Goal: Task Accomplishment & Management: Complete application form

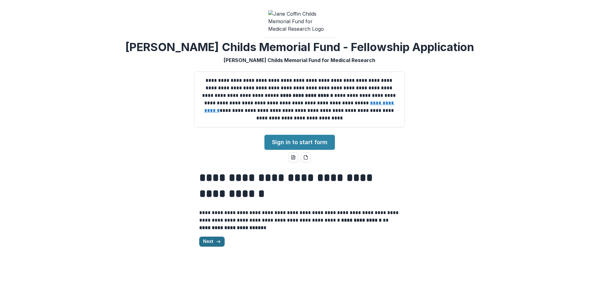
click at [216, 244] on icon "button" at bounding box center [218, 241] width 5 height 5
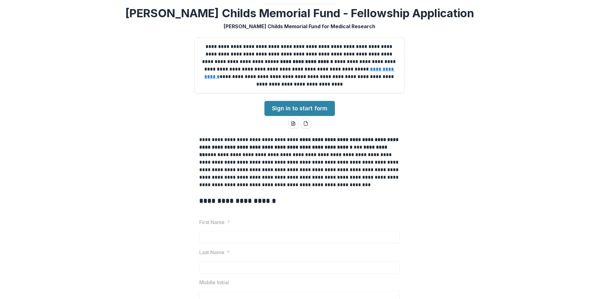
scroll to position [31, 0]
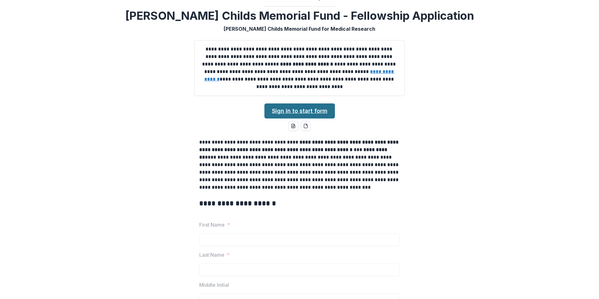
click at [286, 114] on link "Sign in to start form" at bounding box center [300, 110] width 71 height 15
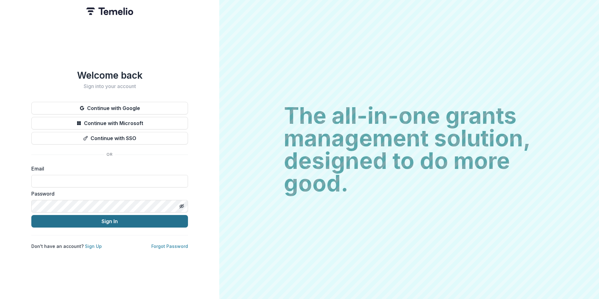
type input "**********"
click at [116, 222] on button "Sign In" at bounding box center [109, 221] width 157 height 13
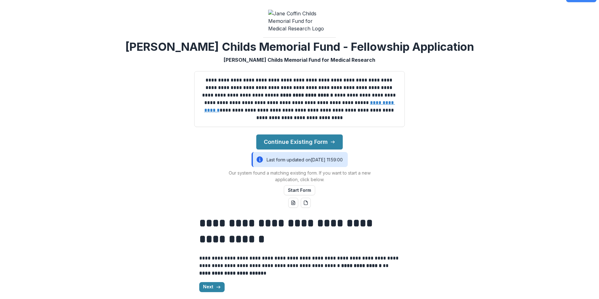
scroll to position [19, 0]
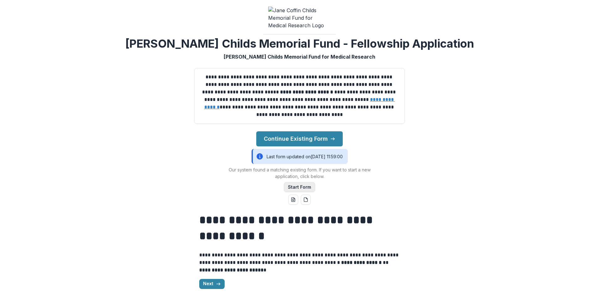
click at [297, 188] on button "Start Form" at bounding box center [299, 187] width 31 height 10
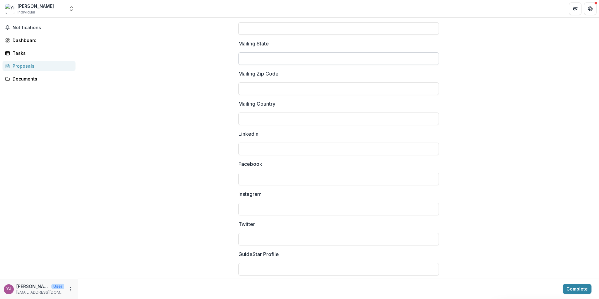
scroll to position [651, 0]
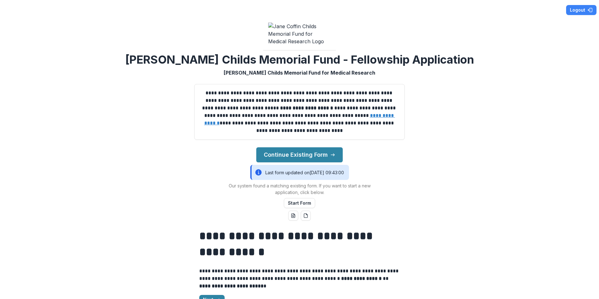
scroll to position [19, 0]
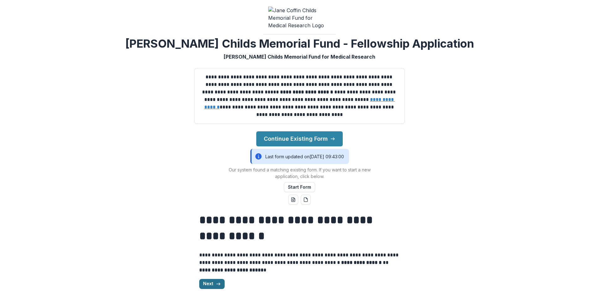
click at [208, 284] on button "Next" at bounding box center [211, 284] width 25 height 10
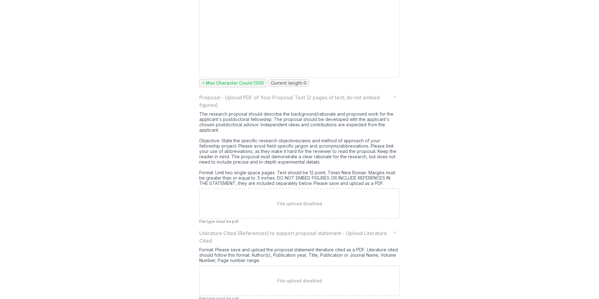
scroll to position [2339, 0]
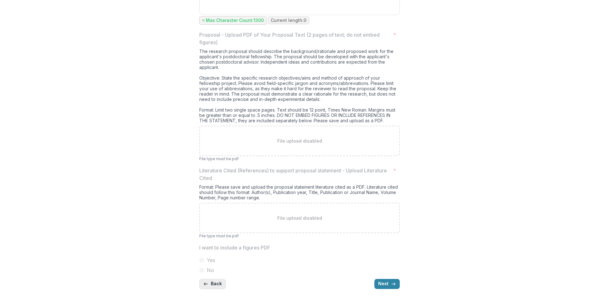
click at [215, 280] on button "Back" at bounding box center [212, 284] width 27 height 10
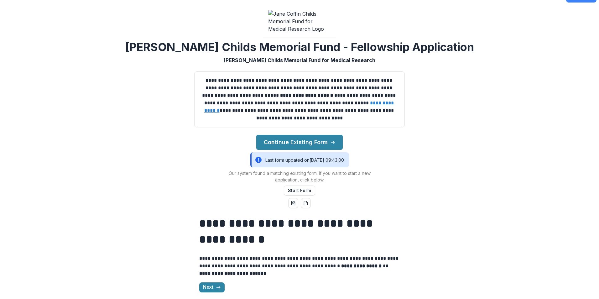
scroll to position [19, 0]
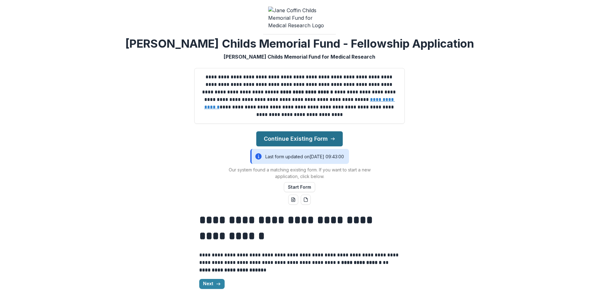
click at [297, 137] on button "Continue Existing Form" at bounding box center [299, 138] width 86 height 15
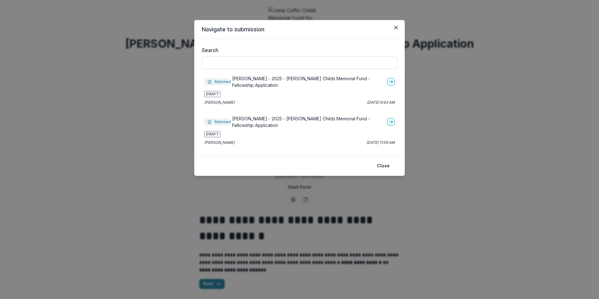
click at [358, 82] on p "[PERSON_NAME] - 2025 - [PERSON_NAME] Childs Memorial Fund - Fellowship Applicat…" at bounding box center [308, 81] width 153 height 13
drag, startPoint x: 293, startPoint y: 82, endPoint x: 287, endPoint y: 81, distance: 5.6
click at [287, 81] on p "[PERSON_NAME] - 2025 - [PERSON_NAME] Childs Memorial Fund - Fellowship Applicat…" at bounding box center [308, 81] width 153 height 13
drag, startPoint x: 258, startPoint y: 81, endPoint x: 238, endPoint y: 171, distance: 92.5
click at [238, 171] on footer "Close" at bounding box center [299, 165] width 211 height 20
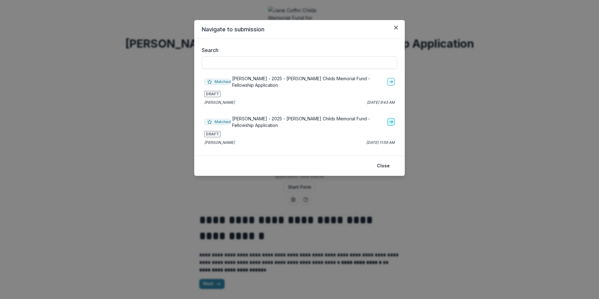
click at [393, 124] on link "go-to" at bounding box center [391, 122] width 8 height 8
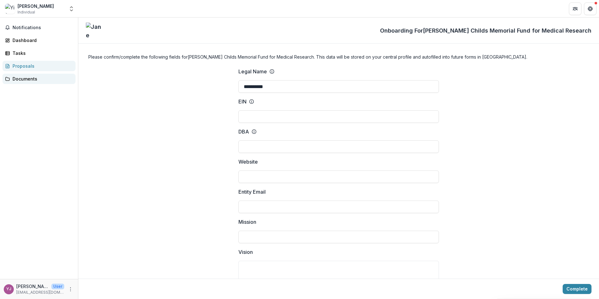
click at [43, 75] on link "Documents" at bounding box center [39, 79] width 73 height 10
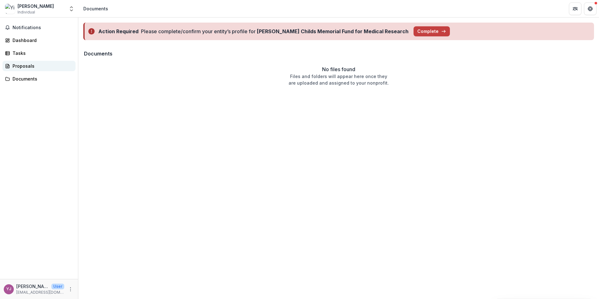
click at [39, 71] on link "Proposals" at bounding box center [39, 66] width 73 height 10
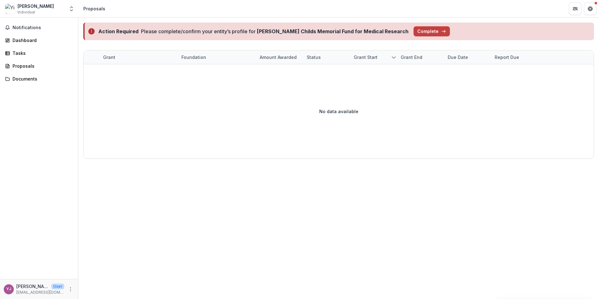
click at [26, 11] on span "Individual" at bounding box center [27, 12] width 18 height 6
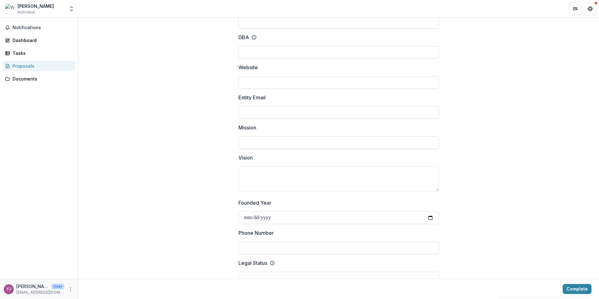
scroll to position [94, 0]
click at [249, 113] on input "Entity Email" at bounding box center [339, 113] width 201 height 13
type input "**********"
type input "******"
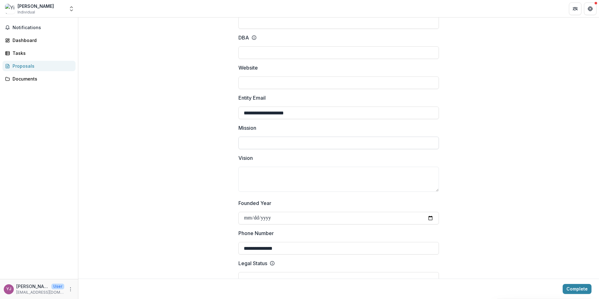
type input "***"
type input "*******"
type input "**********"
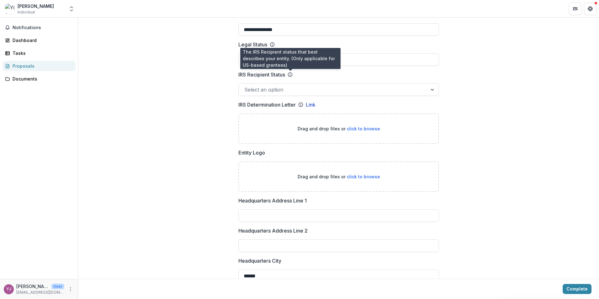
scroll to position [313, 0]
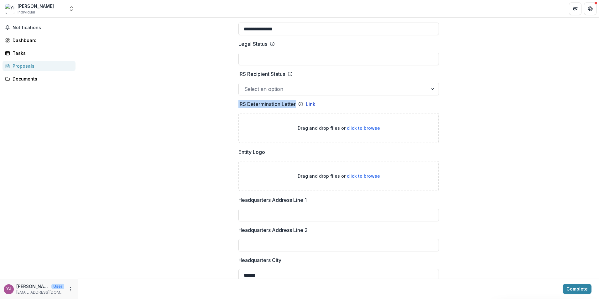
drag, startPoint x: 236, startPoint y: 105, endPoint x: 295, endPoint y: 106, distance: 59.2
click at [295, 106] on div "**********" at bounding box center [338, 261] width 211 height 1024
drag, startPoint x: 295, startPoint y: 106, endPoint x: 179, endPoint y: 108, distance: 115.7
click at [179, 108] on div "**********" at bounding box center [338, 261] width 521 height 1024
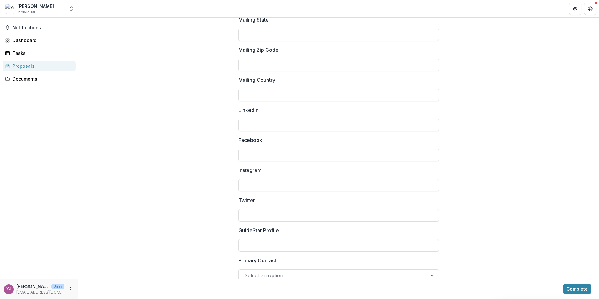
scroll to position [808, 0]
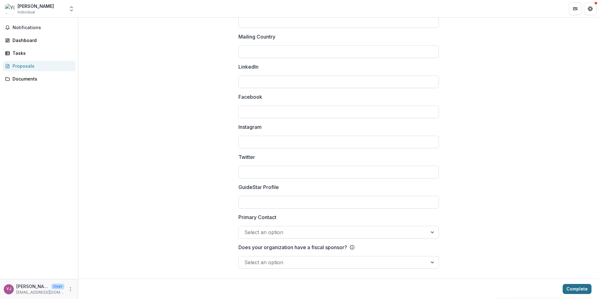
click at [574, 290] on button "Complete" at bounding box center [577, 289] width 29 height 10
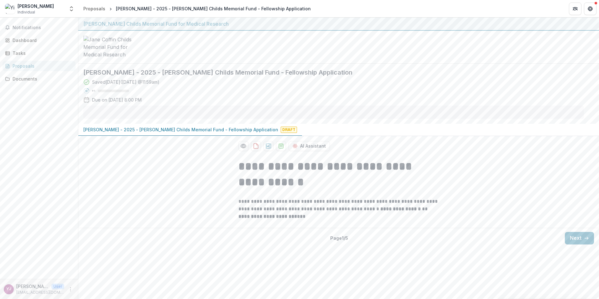
scroll to position [0, 0]
click at [566, 242] on button "Next" at bounding box center [579, 238] width 29 height 13
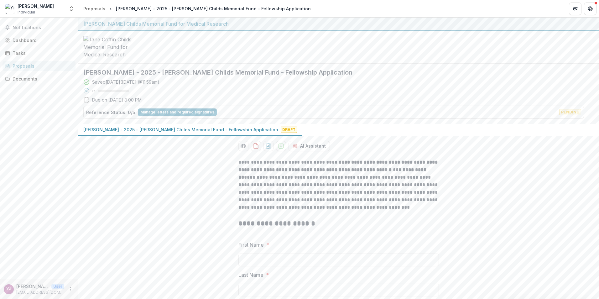
scroll to position [157, 0]
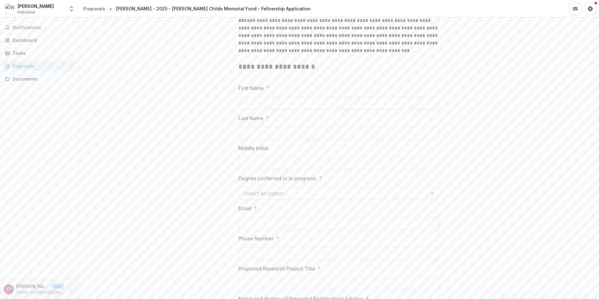
click at [248, 107] on input "First Name *" at bounding box center [339, 103] width 201 height 13
type input "******"
type input "***"
type input "**********"
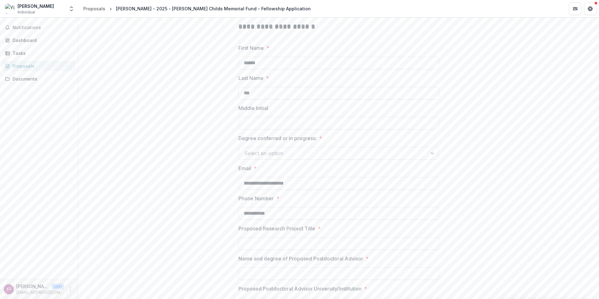
scroll to position [251, 0]
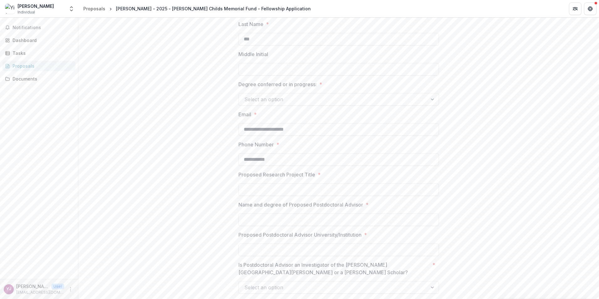
click at [285, 103] on div at bounding box center [332, 99] width 177 height 9
click at [276, 120] on div "Ph.D." at bounding box center [338, 118] width 198 height 12
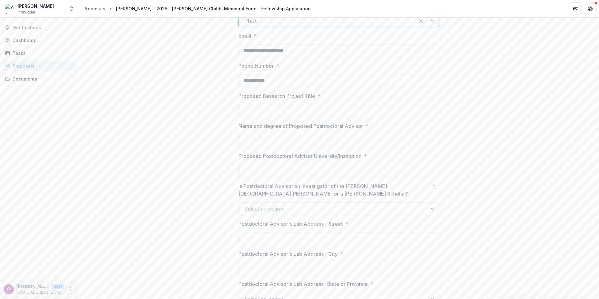
scroll to position [345, 0]
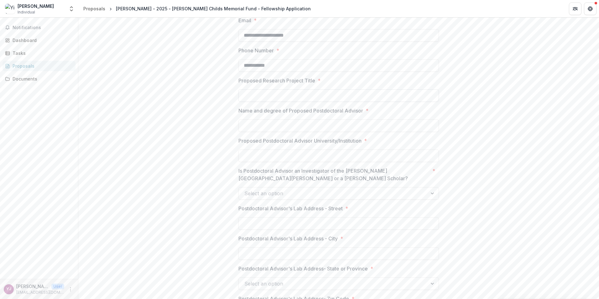
click at [276, 102] on input "Proposed Research Project Title *" at bounding box center [339, 95] width 201 height 13
drag, startPoint x: 276, startPoint y: 131, endPoint x: 271, endPoint y: 126, distance: 7.1
click at [276, 131] on input "Name and degree of Proposed Postdoctoral Advisor *" at bounding box center [339, 125] width 201 height 13
drag, startPoint x: 235, startPoint y: 114, endPoint x: 362, endPoint y: 115, distance: 126.9
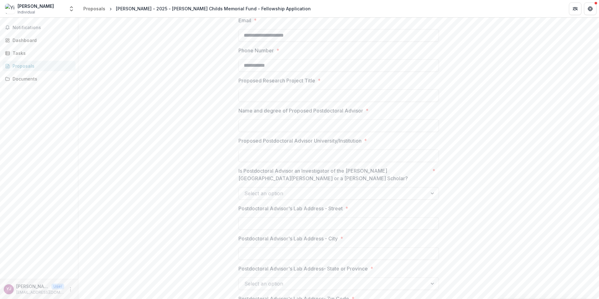
drag, startPoint x: 362, startPoint y: 115, endPoint x: 511, endPoint y: 99, distance: 149.4
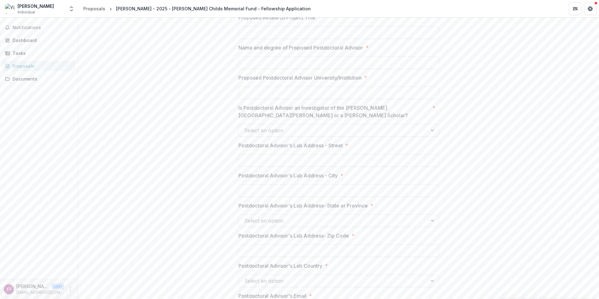
scroll to position [407, 0]
click at [248, 119] on p "Is Postdoctoral Advisor an Investigator of the [PERSON_NAME][GEOGRAPHIC_DATA][P…" at bounding box center [334, 111] width 191 height 15
click at [246, 127] on input "Is Postdoctoral Advisor an Investigator of the [PERSON_NAME][GEOGRAPHIC_DATA][P…" at bounding box center [245, 131] width 2 height 8
click at [291, 130] on div at bounding box center [332, 130] width 177 height 9
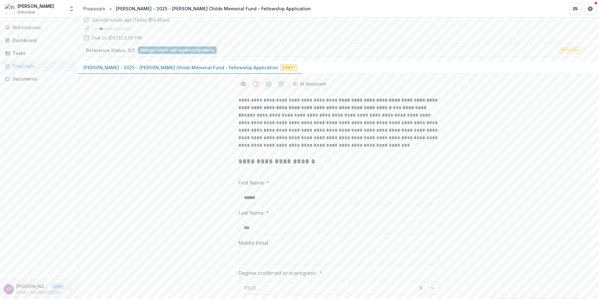
scroll to position [0, 0]
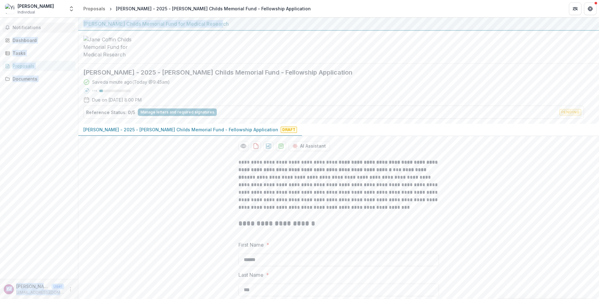
drag, startPoint x: 232, startPoint y: 24, endPoint x: 30, endPoint y: 24, distance: 201.5
click at [30, 24] on main "**********" at bounding box center [299, 158] width 599 height 281
click at [297, 38] on div at bounding box center [338, 47] width 521 height 33
drag, startPoint x: 233, startPoint y: 20, endPoint x: 83, endPoint y: 24, distance: 149.9
click at [83, 24] on div "[PERSON_NAME] Childs Memorial Fund for Medical Research" at bounding box center [338, 24] width 521 height 13
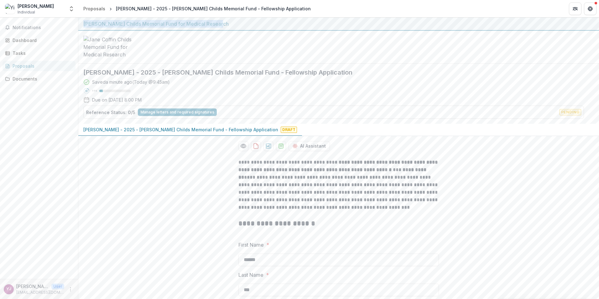
copy div "[PERSON_NAME] Childs Memorial Fund for Medical Research"
click at [213, 25] on div "[PERSON_NAME] Childs Memorial Fund for Medical Research" at bounding box center [338, 24] width 511 height 8
drag, startPoint x: 347, startPoint y: 78, endPoint x: 141, endPoint y: 74, distance: 205.6
click at [141, 74] on h2 "[PERSON_NAME] - 2025 - [PERSON_NAME] Childs Memorial Fund - Fellowship Applicat…" at bounding box center [333, 73] width 501 height 8
copy h2 "[PERSON_NAME] Childs Memorial Fund - Fellowship Application"
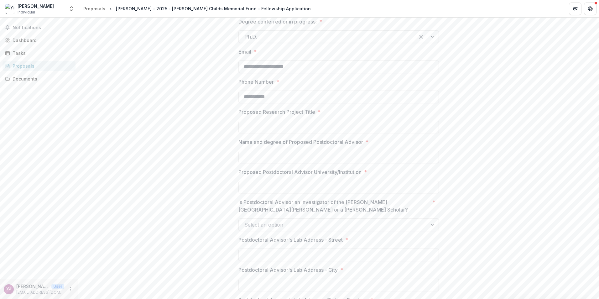
scroll to position [376, 0]
